Goal: Find specific page/section: Find specific page/section

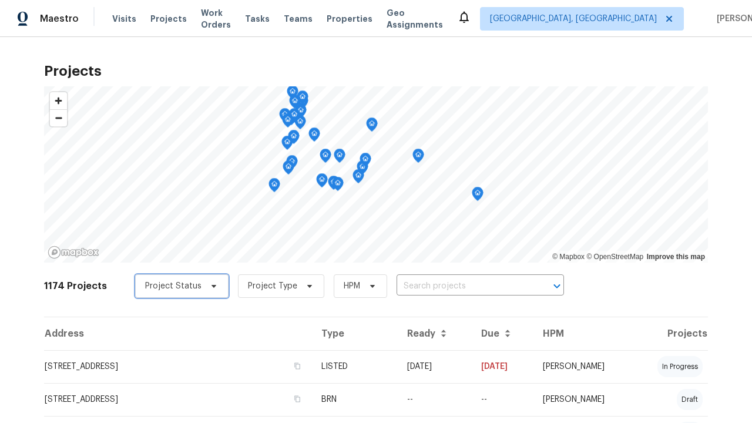
click at [176, 286] on span "Project Status" at bounding box center [173, 286] width 56 height 12
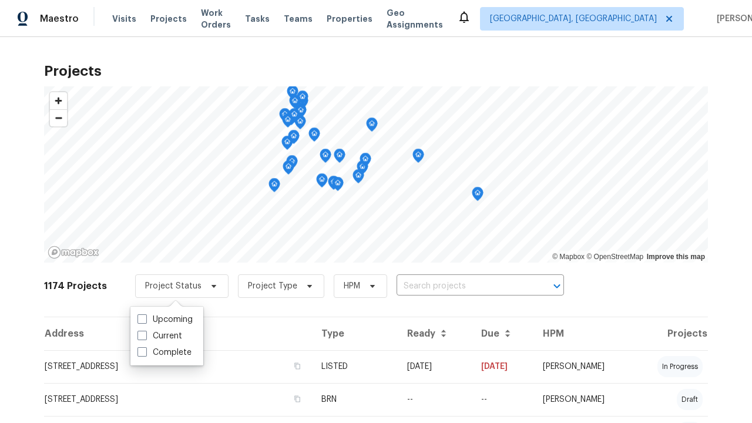
click at [164, 352] on label "Complete" at bounding box center [164, 353] width 54 height 12
click at [145, 352] on input "Complete" at bounding box center [141, 351] width 8 height 8
checkbox input "true"
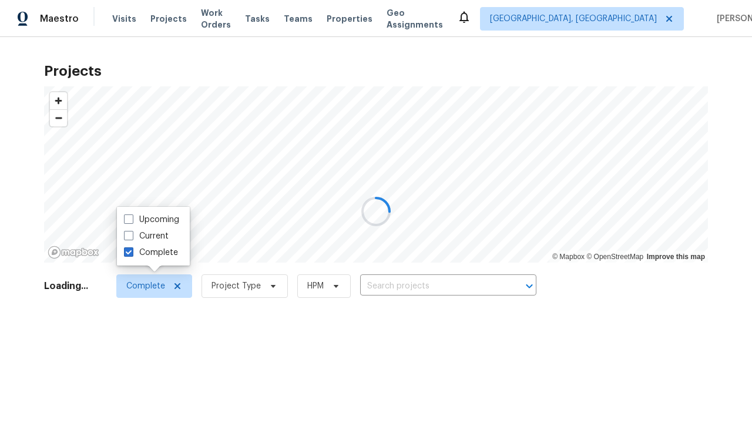
click at [6, 6] on div at bounding box center [376, 211] width 752 height 423
